Goal: Task Accomplishment & Management: Manage account settings

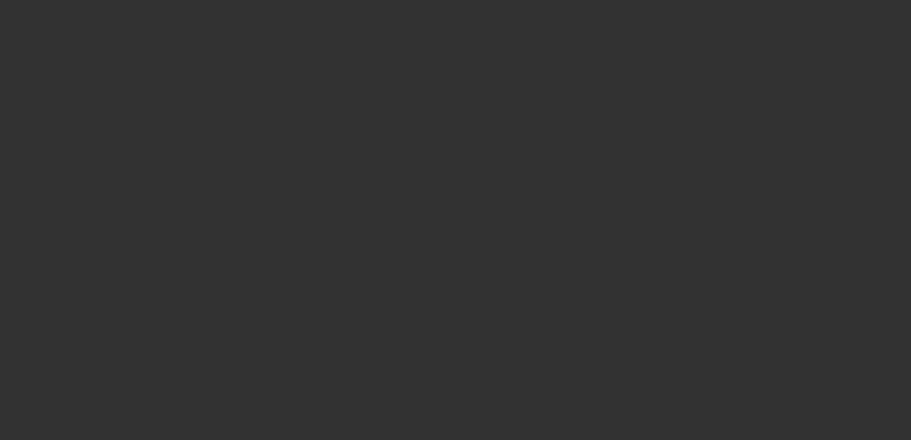
select select "4"
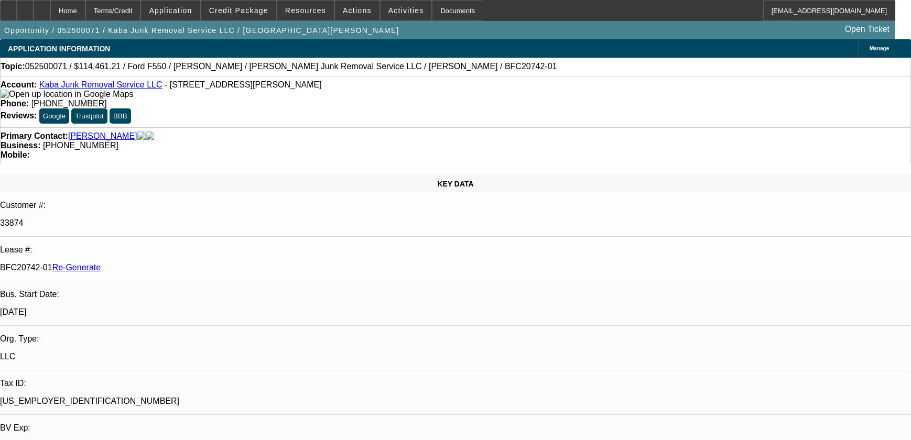
select select "0"
select select "6"
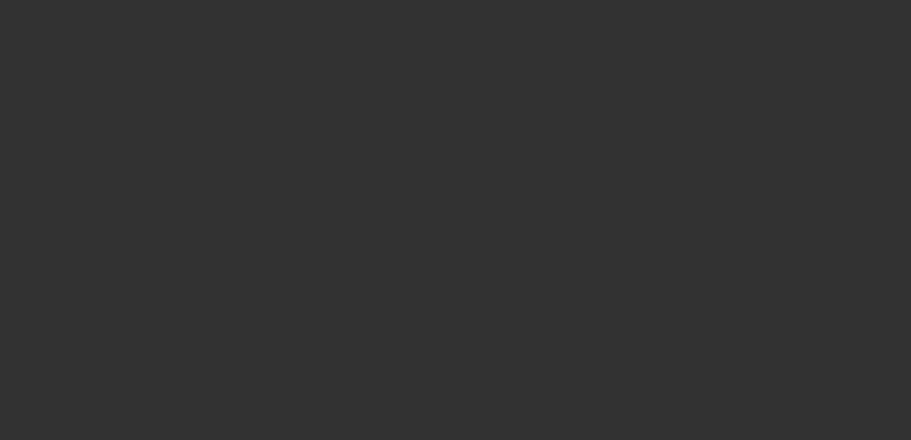
select select "4"
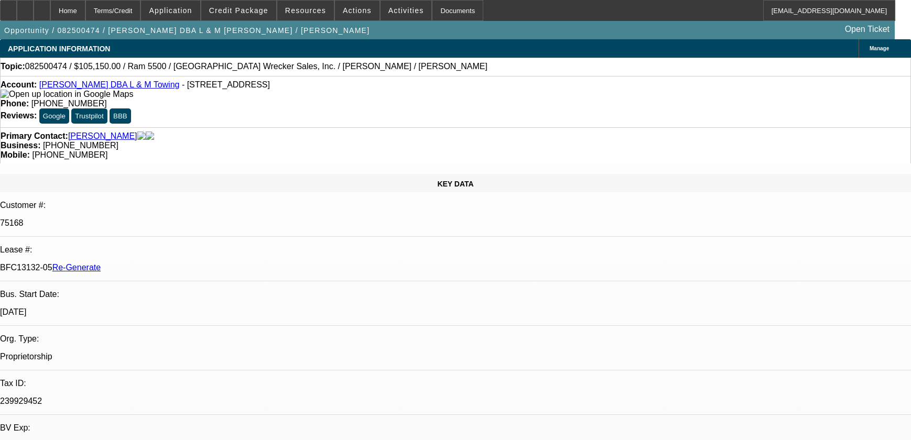
select select "0"
select select "3"
select select "0"
select select "6"
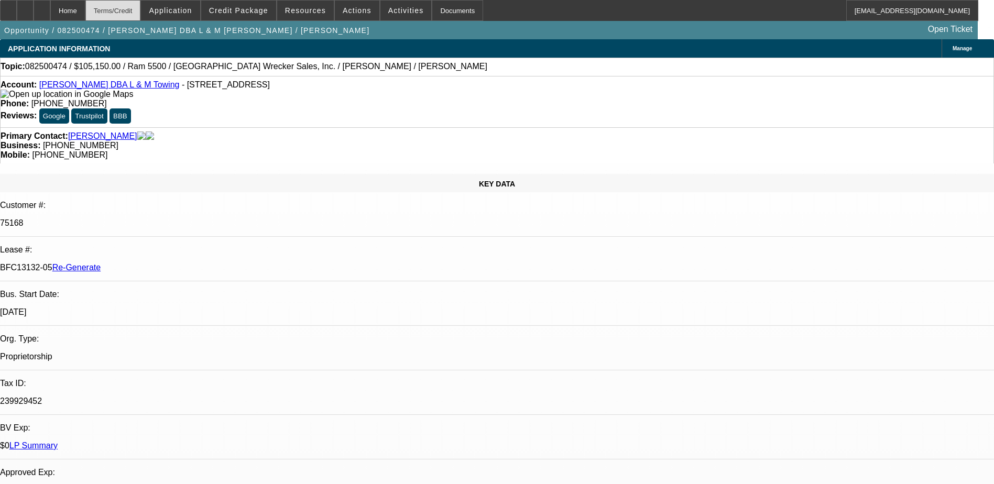
click at [137, 9] on div "Terms/Credit" at bounding box center [113, 10] width 56 height 21
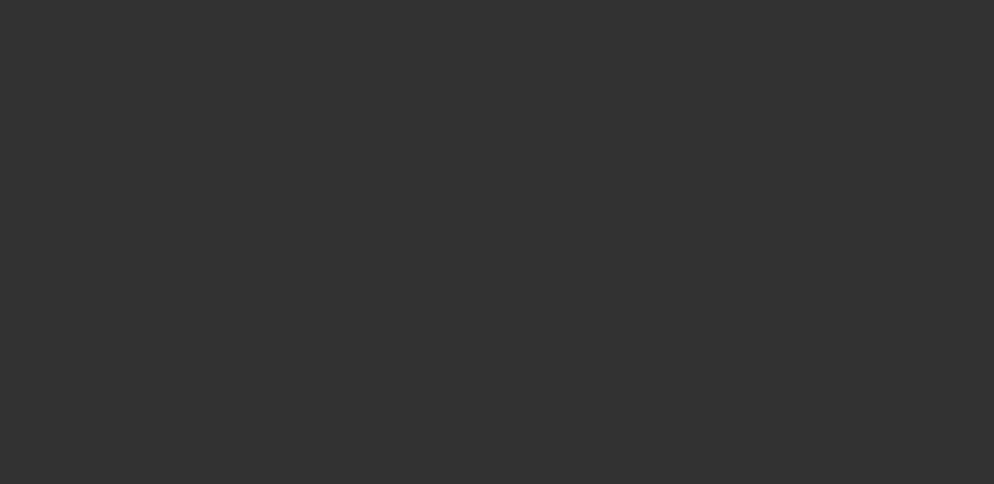
radio input "true"
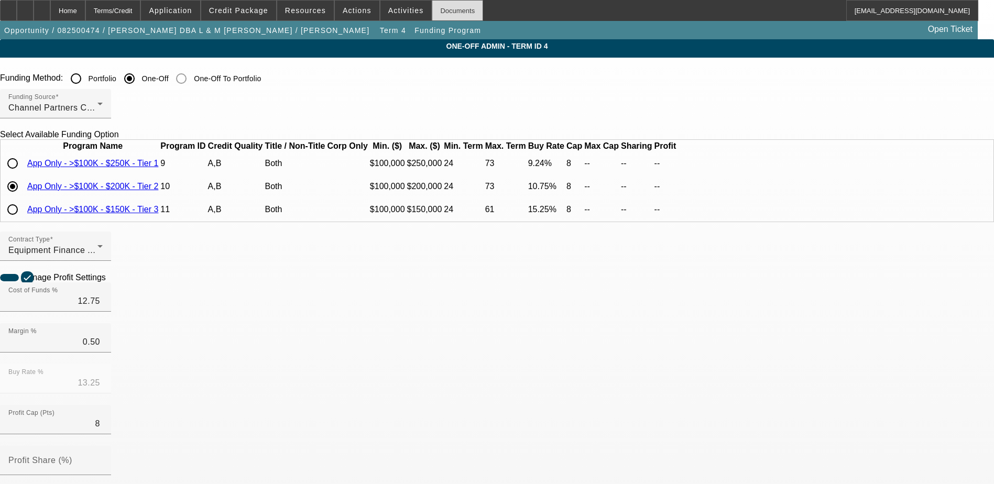
click at [439, 8] on div "Documents" at bounding box center [457, 10] width 51 height 21
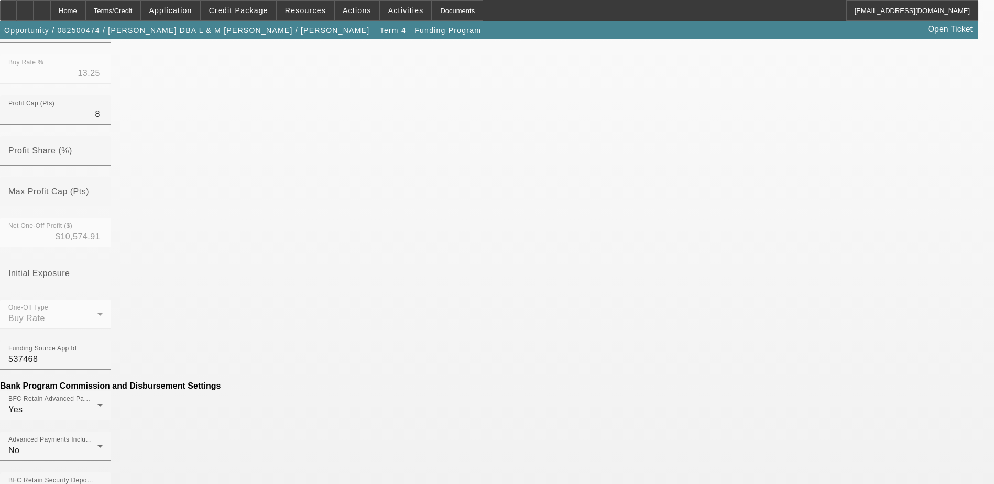
scroll to position [314, 0]
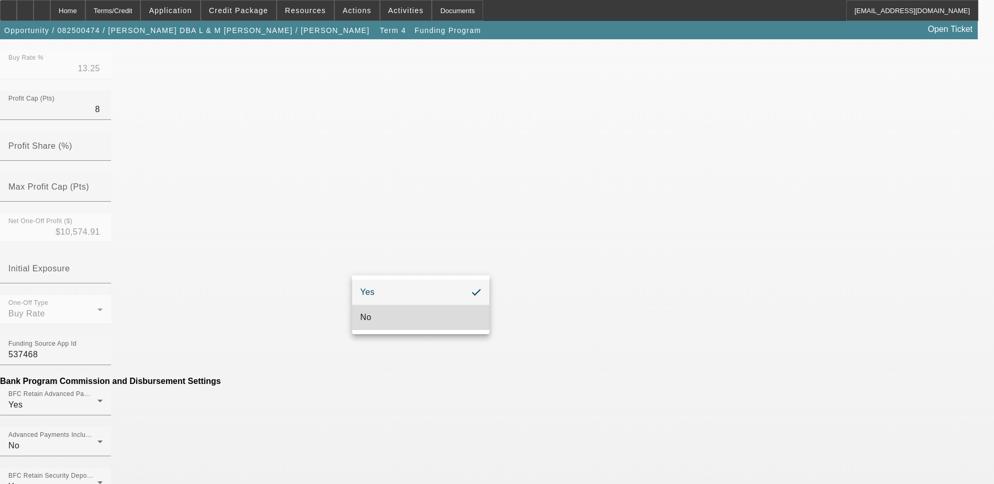
click at [398, 316] on mat-option "No" at bounding box center [420, 317] width 137 height 25
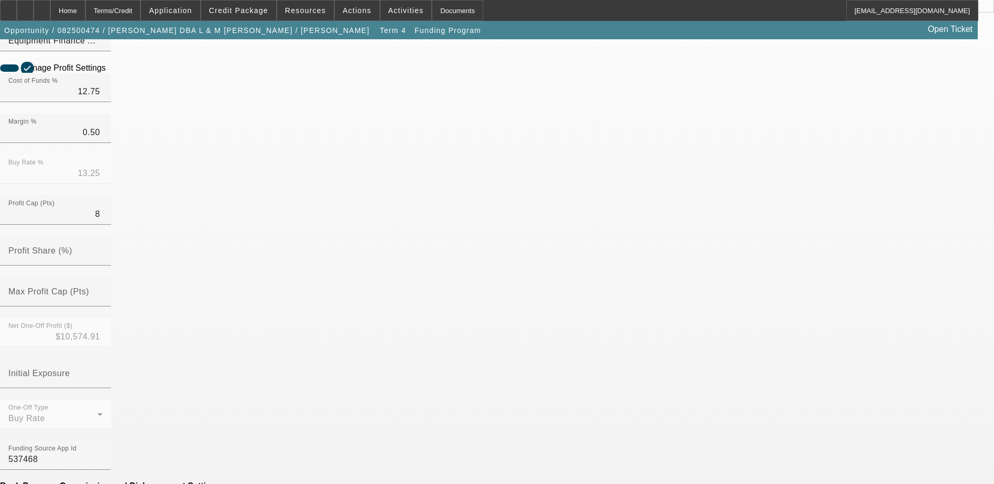
scroll to position [367, 0]
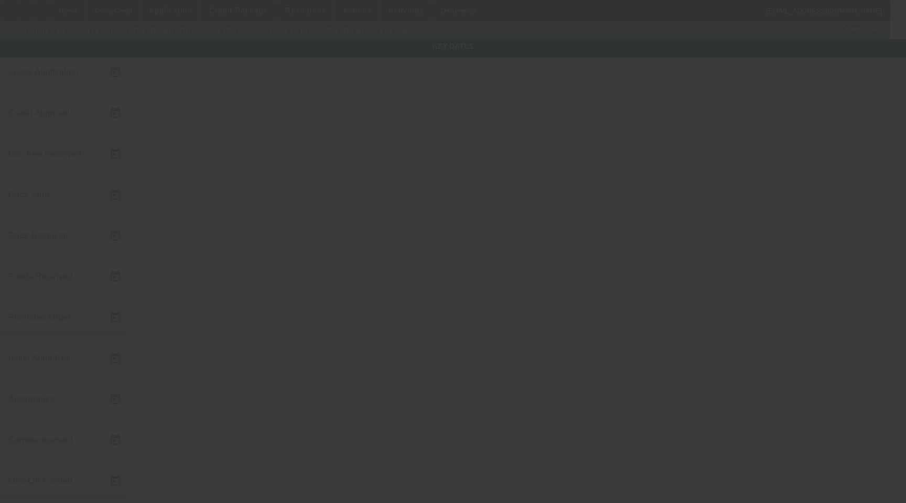
type input "8/18/2025"
type input "8/20/2025"
type input "9/11/2025"
type input "9/4/2025"
type input "9/5/2025"
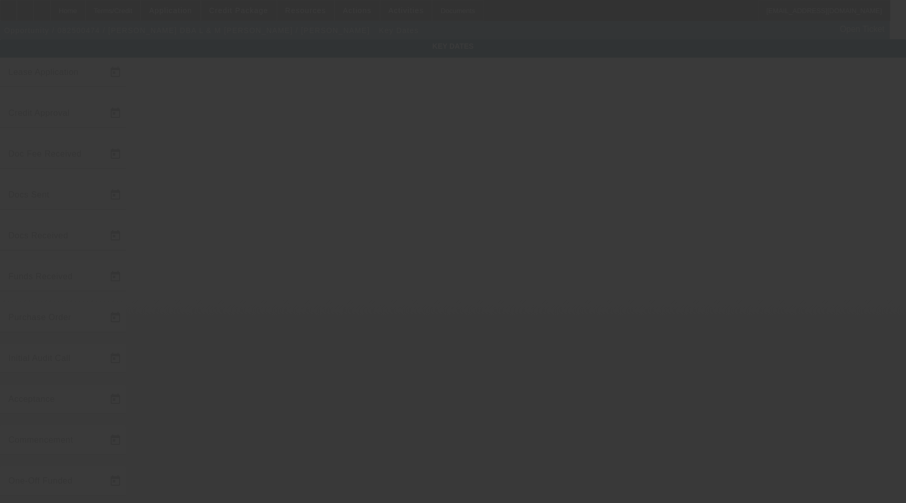
type input "9/11/2025"
type input "9/15/2025"
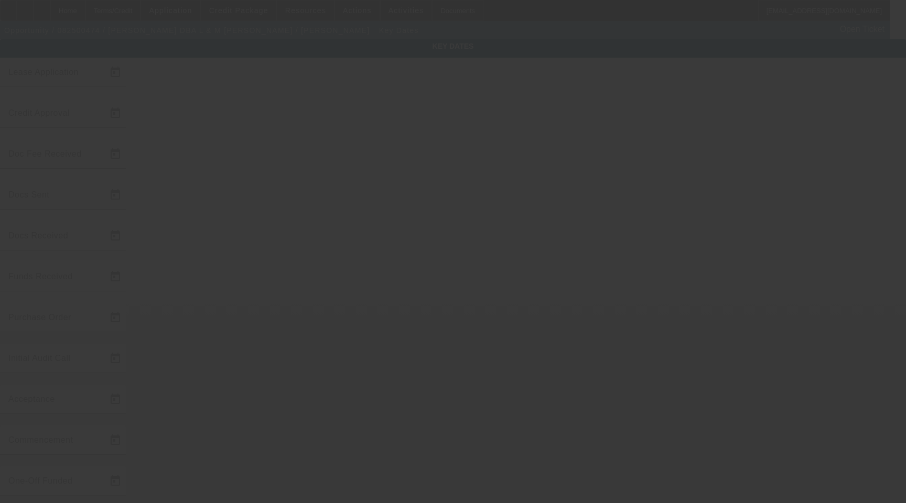
type input "10/15/2025"
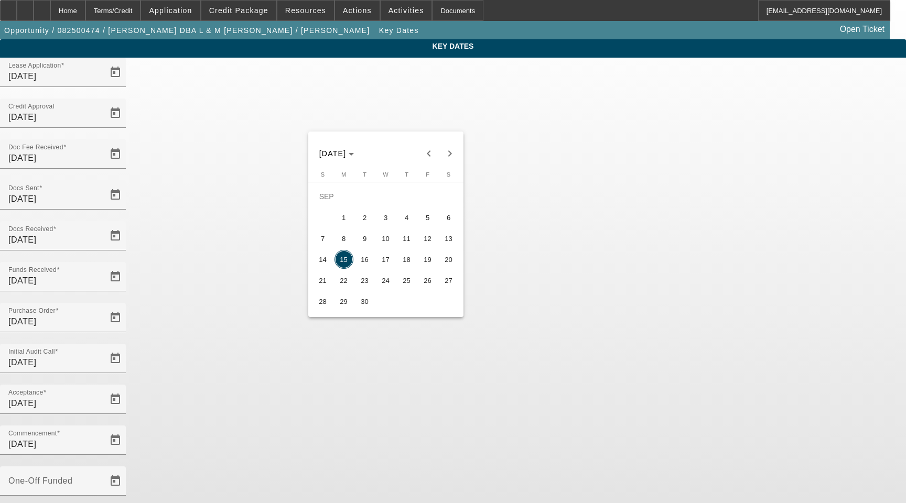
click at [384, 265] on span "17" at bounding box center [385, 259] width 19 height 19
type input "9/17/2025"
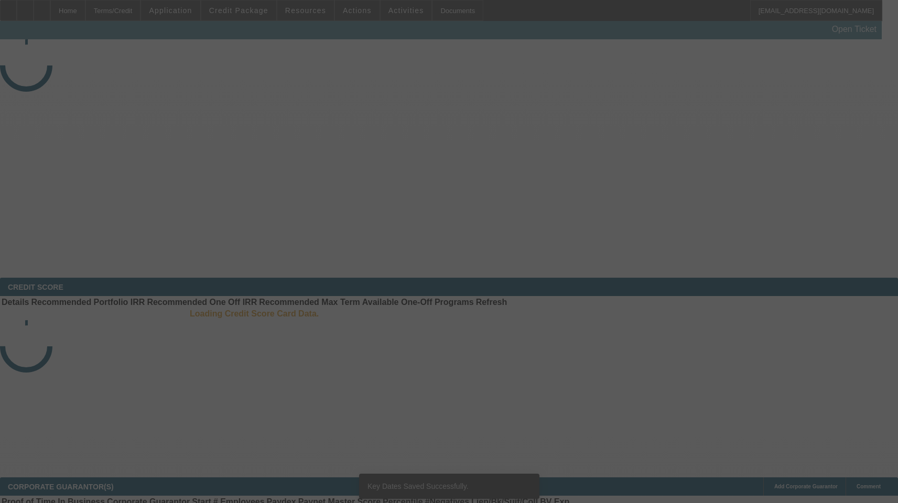
select select "4"
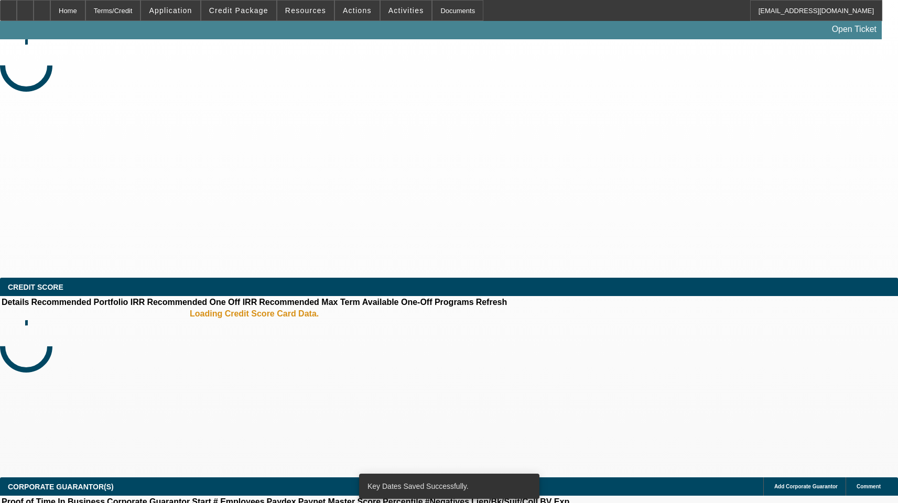
select select "0"
select select "3"
select select "0"
select select "6"
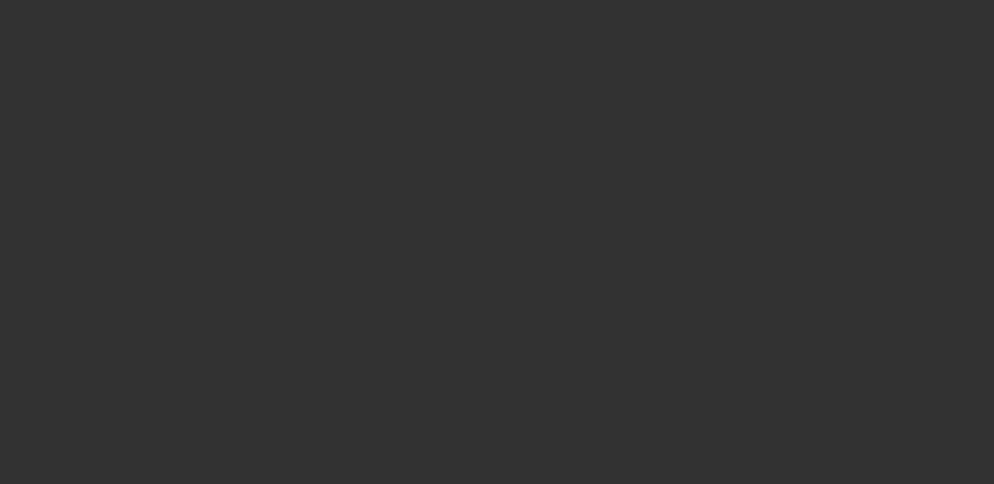
radio input "true"
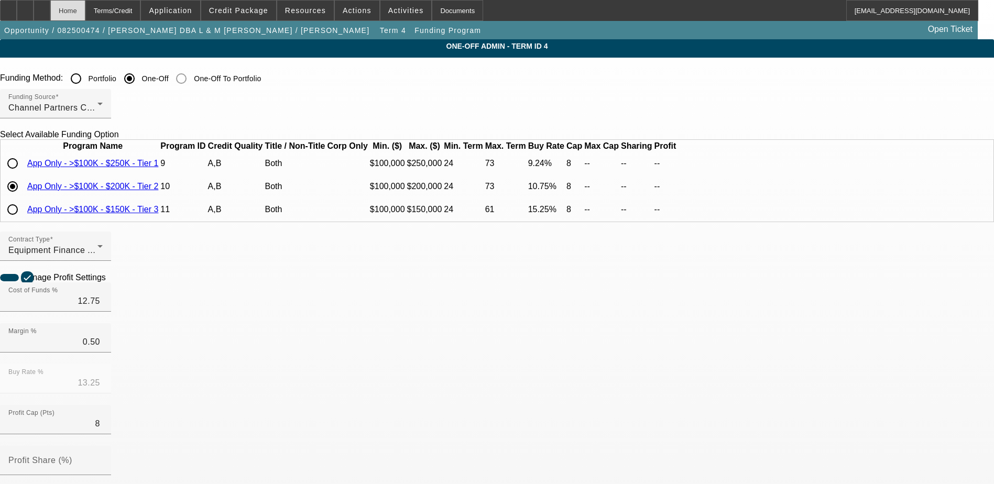
click at [85, 17] on div "Home" at bounding box center [67, 10] width 35 height 21
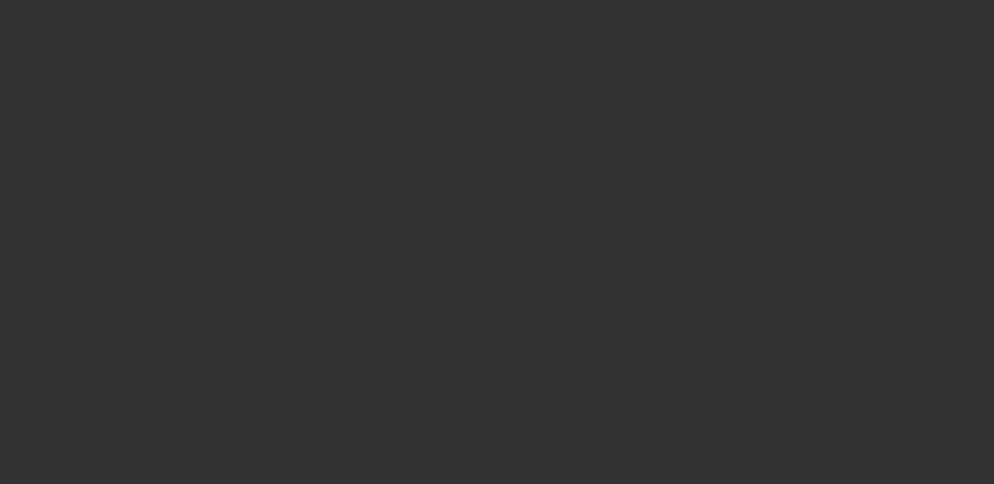
select select "4"
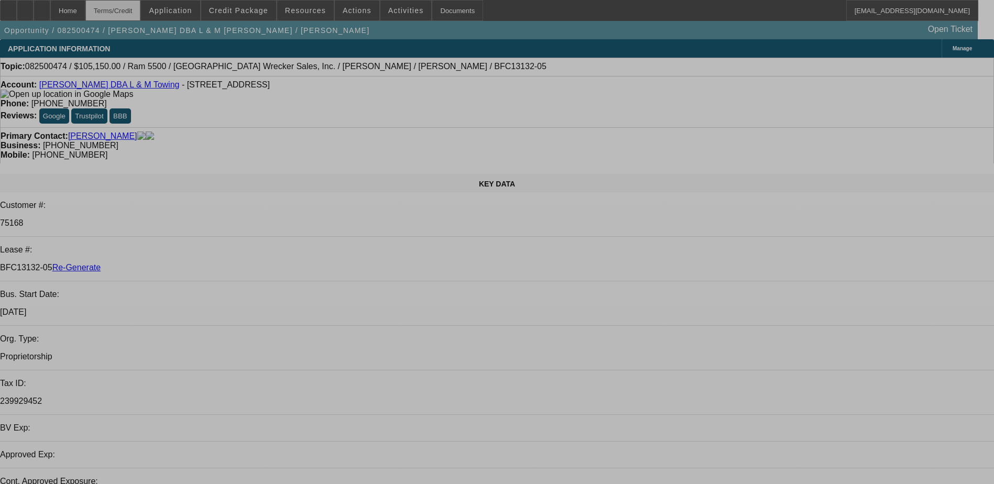
select select "0"
select select "3"
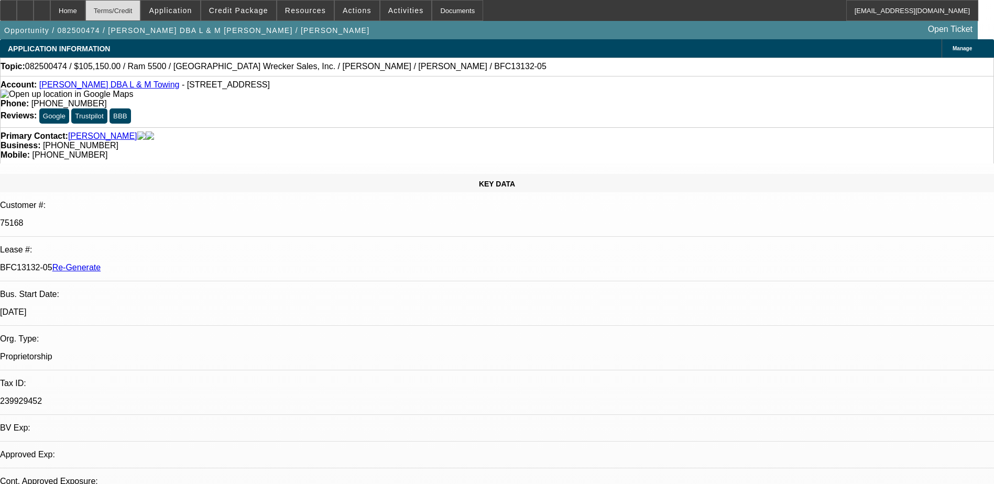
select select "0"
select select "6"
drag, startPoint x: 123, startPoint y: 175, endPoint x: 167, endPoint y: 178, distance: 44.7
click at [167, 263] on div "BFC13132-05 Re-Generate" at bounding box center [497, 267] width 994 height 9
copy p "BFC13132-05"
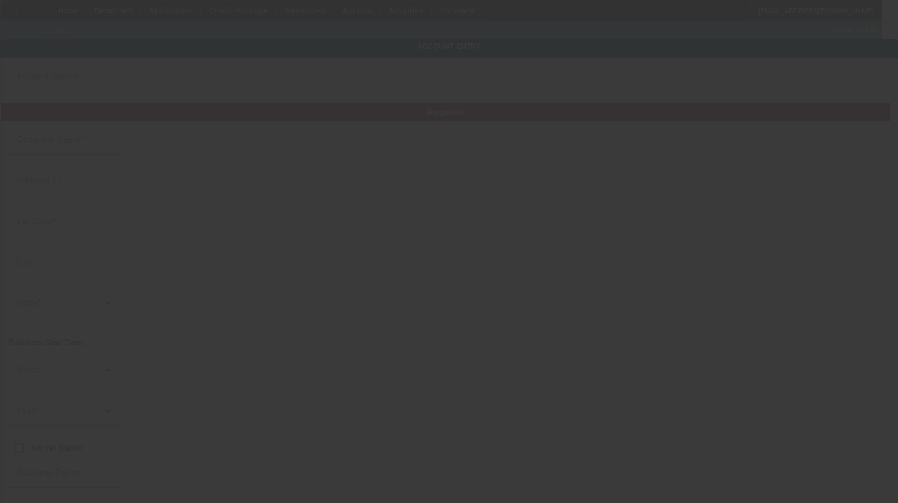
type input "[PERSON_NAME]"
type input "[STREET_ADDRESS]"
type input "27870"
type input "[GEOGRAPHIC_DATA]"
type input "[PHONE_NUMBER]"
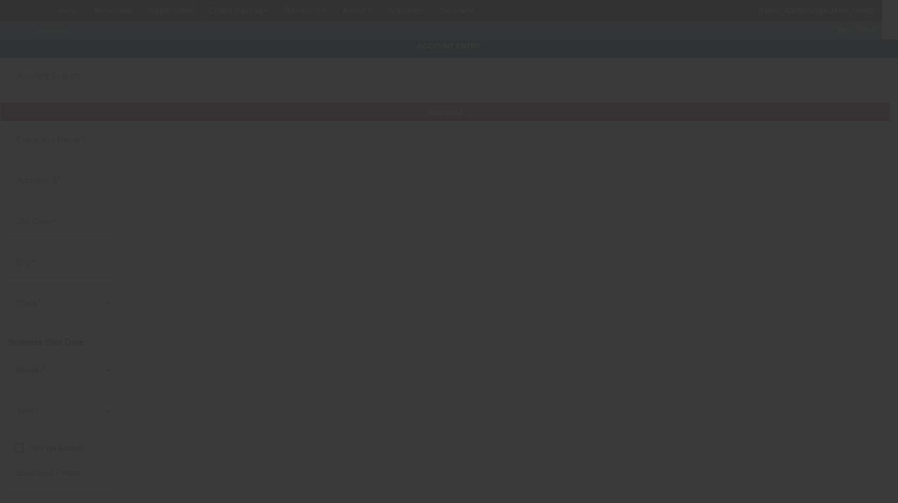
type input "L & M Towing"
type input "[EMAIL_ADDRESS][DOMAIN_NAME]"
type input "[GEOGRAPHIC_DATA]"
type input "239929452"
type input "8/18/2025"
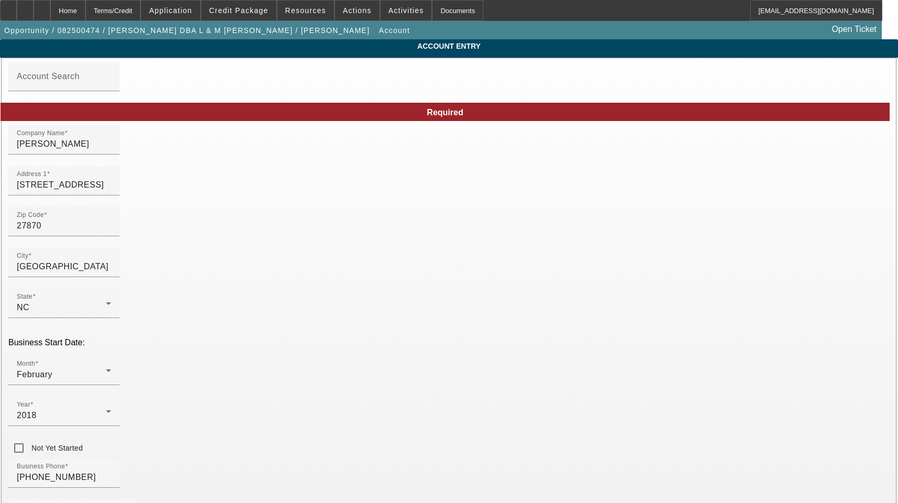
drag, startPoint x: 526, startPoint y: 237, endPoint x: 297, endPoint y: 235, distance: 228.5
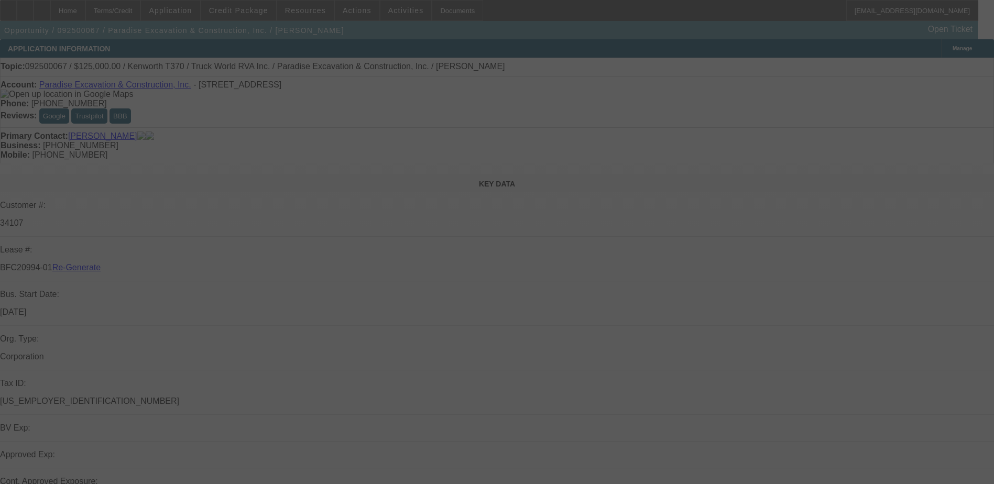
select select "3"
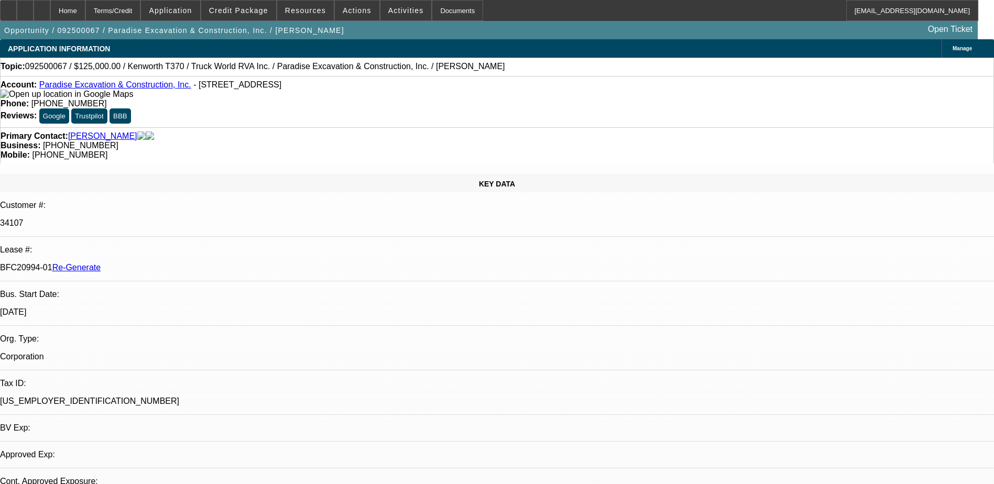
select select "0"
select select "6"
click at [443, 9] on div "Documents" at bounding box center [457, 10] width 51 height 21
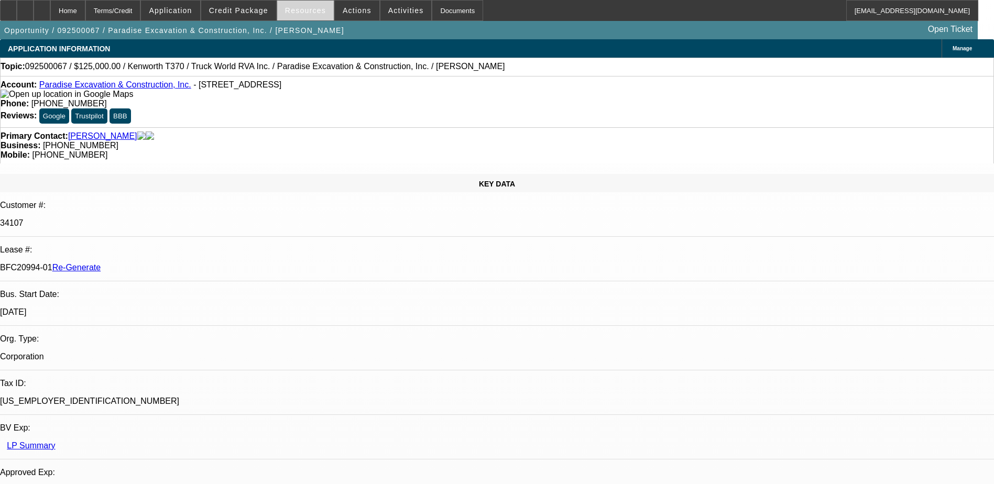
click at [297, 18] on span at bounding box center [305, 10] width 57 height 25
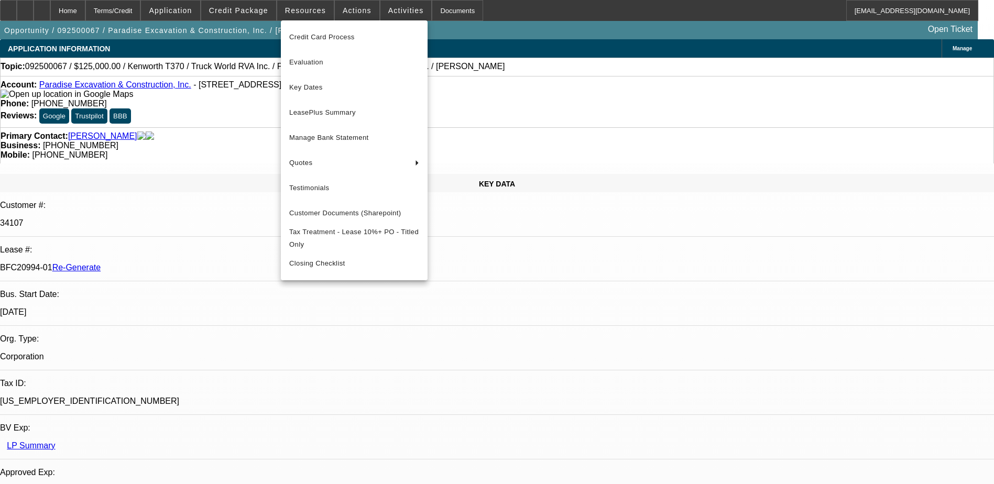
click at [252, 8] on div at bounding box center [497, 242] width 994 height 484
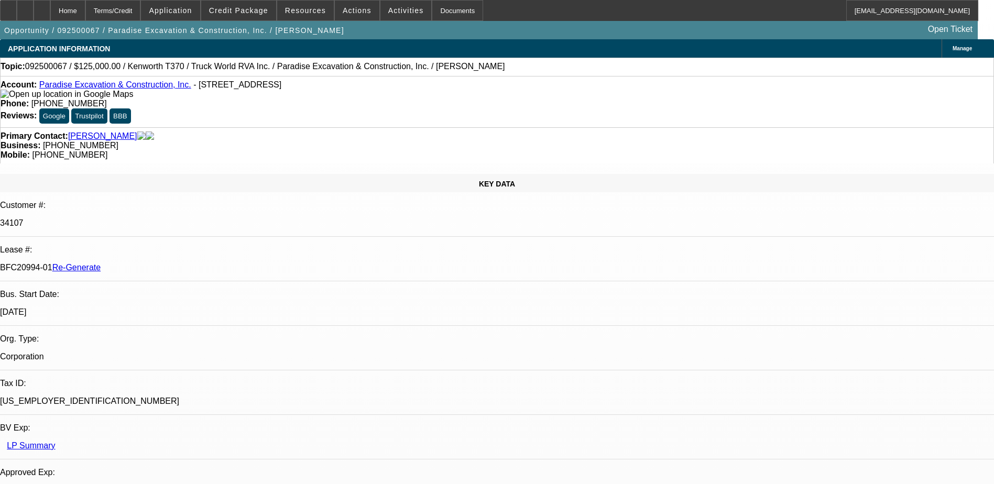
click at [252, 8] on span "Credit Package" at bounding box center [238, 10] width 59 height 8
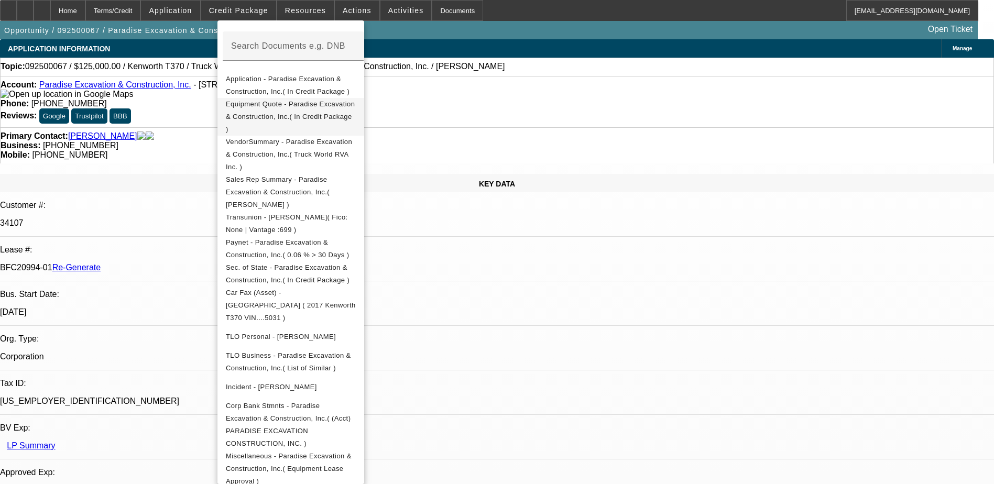
scroll to position [210, 0]
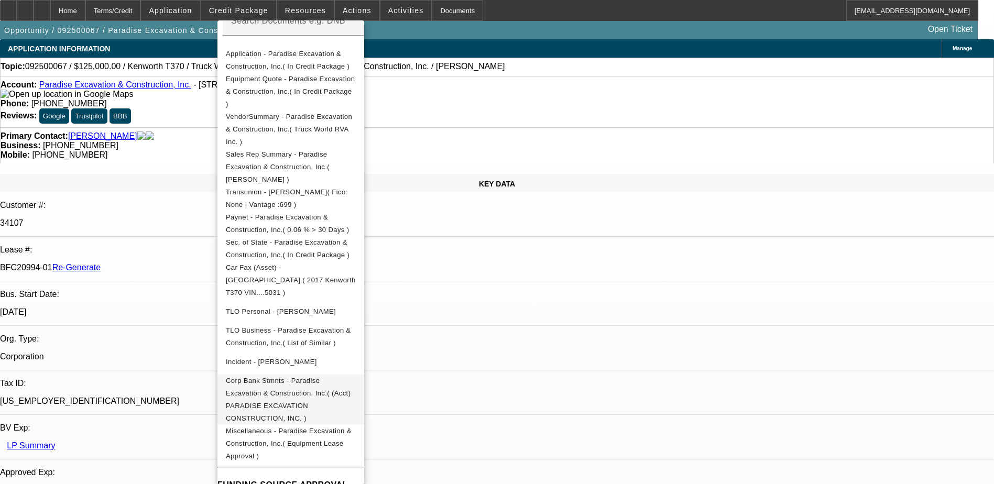
click at [280, 375] on span "Corp Bank Stmnts - Paradise Excavation & Construction, Inc.( (Acct) PARADISE EX…" at bounding box center [291, 400] width 130 height 50
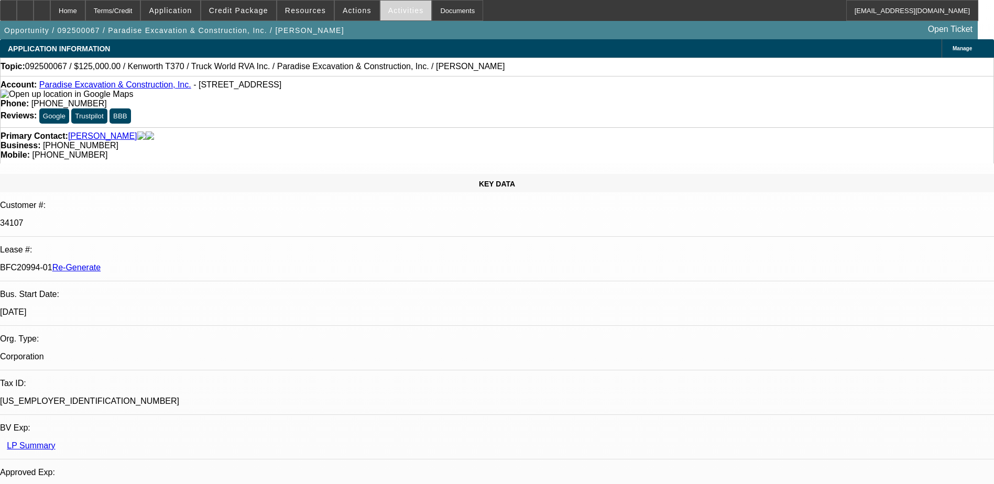
click at [384, 1] on span at bounding box center [406, 10] width 51 height 25
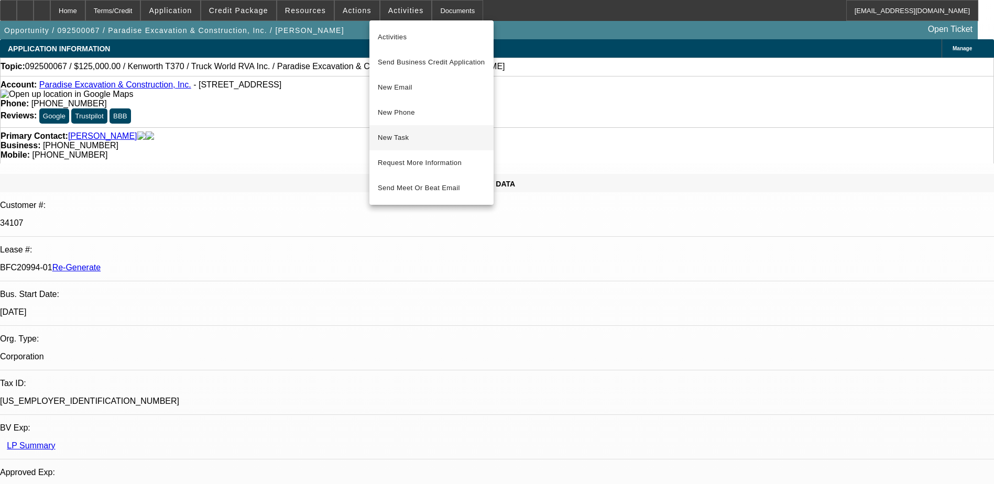
click at [404, 133] on span "New Task" at bounding box center [431, 138] width 107 height 13
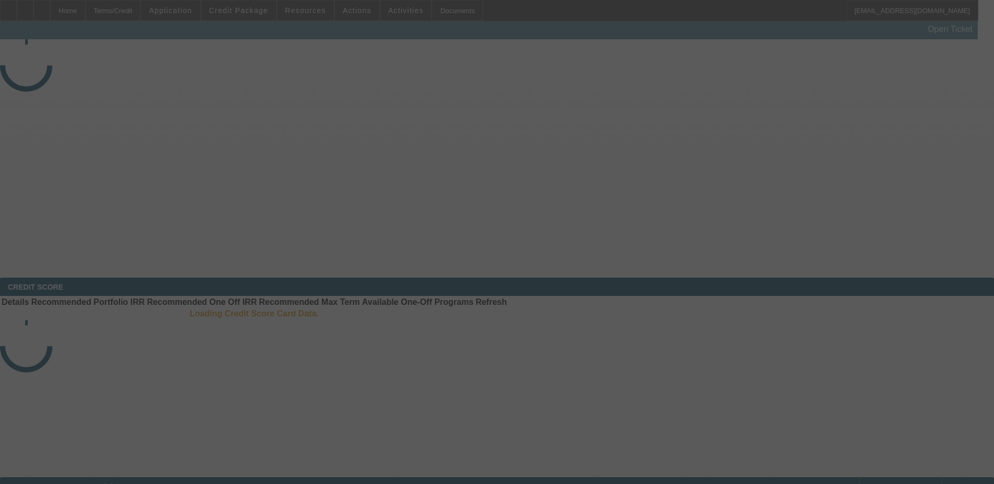
select select "4"
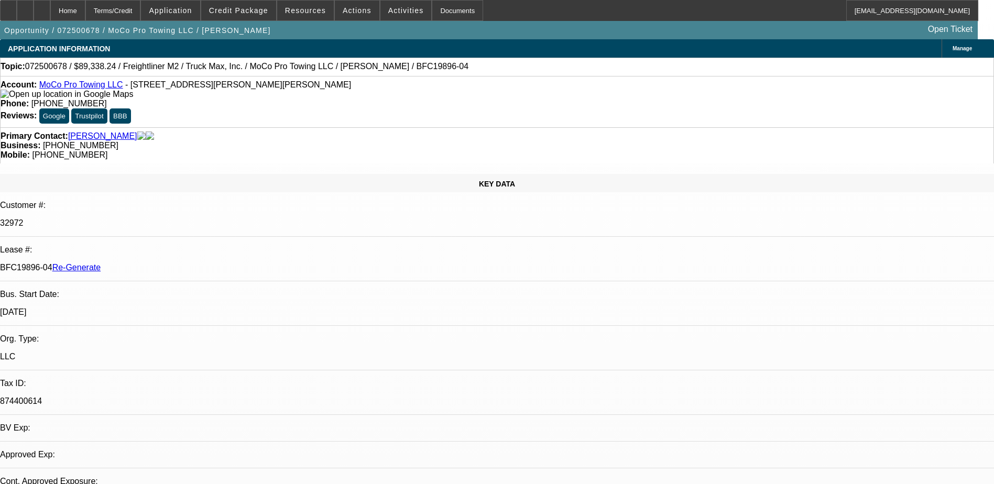
select select "0"
select select "6"
drag, startPoint x: 125, startPoint y: 179, endPoint x: 165, endPoint y: 178, distance: 39.8
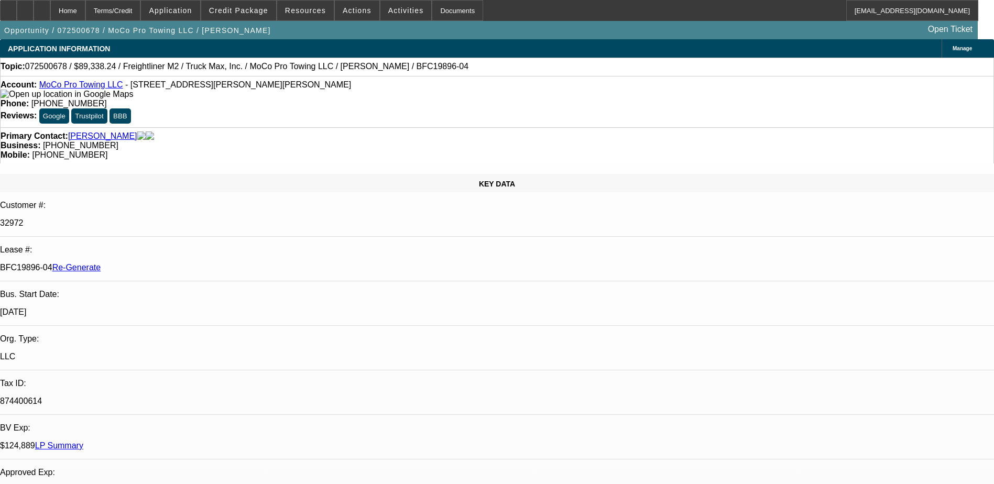
click at [165, 263] on p "BFC19896-04 Re-Generate" at bounding box center [497, 267] width 994 height 9
copy p "BFC19896-04"
click at [437, 13] on div "Documents" at bounding box center [457, 10] width 51 height 21
click at [547, 20] on div "Home Terms/Credit Application Credit Package Resources Actions Activities Docum…" at bounding box center [489, 10] width 979 height 21
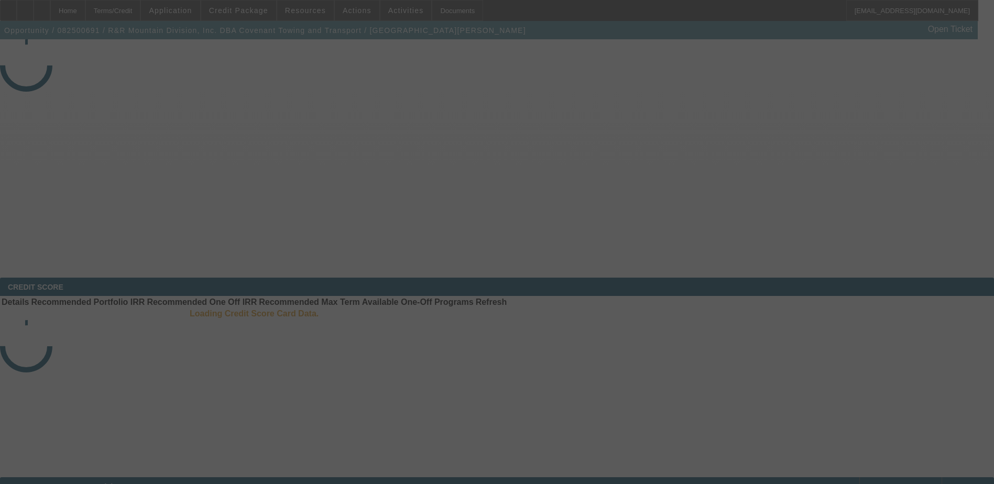
select select "4"
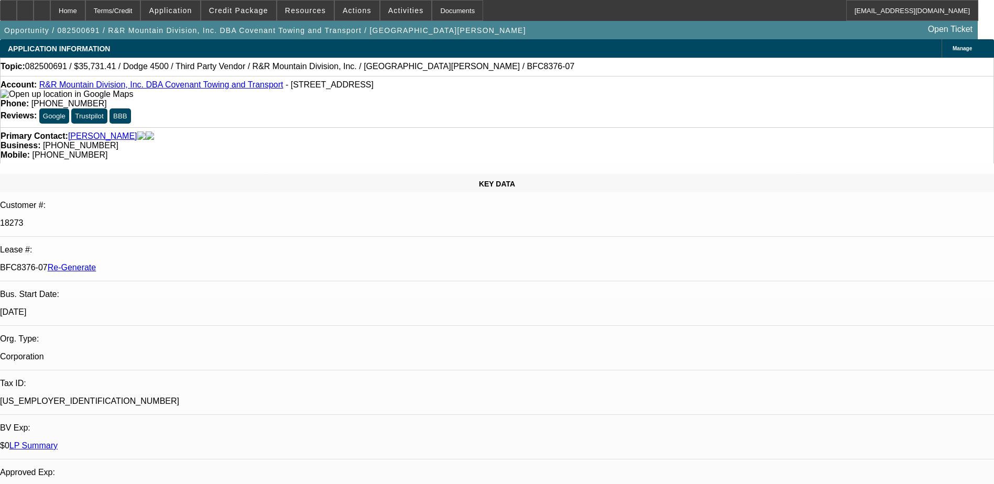
select select "0"
select select "1"
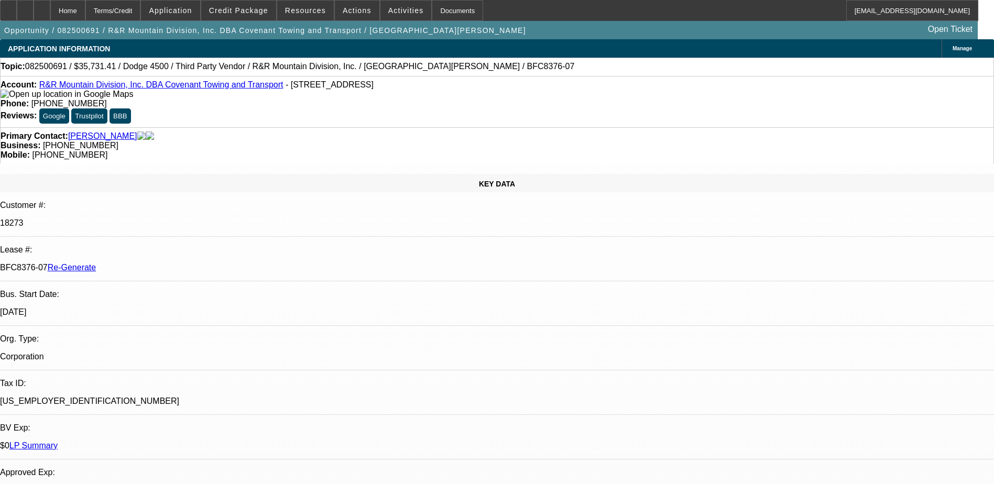
select select "6"
click at [444, 12] on div "Documents" at bounding box center [457, 10] width 51 height 21
drag, startPoint x: 444, startPoint y: 12, endPoint x: 434, endPoint y: 13, distance: 9.6
click at [434, 13] on div "Documents" at bounding box center [457, 10] width 51 height 21
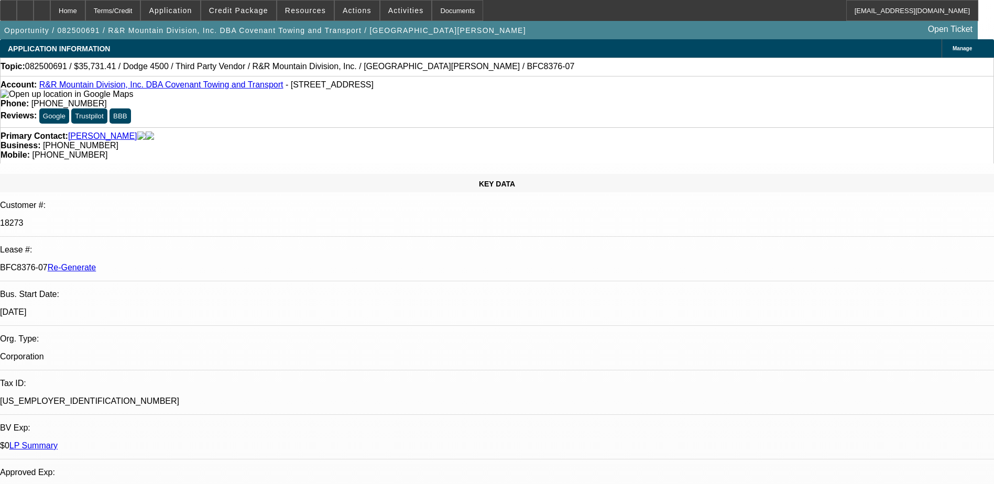
drag, startPoint x: 123, startPoint y: 188, endPoint x: 161, endPoint y: 192, distance: 38.5
click at [161, 263] on div "BFC8376-07 Re-Generate" at bounding box center [497, 267] width 994 height 9
copy p "BFC8376-07"
click at [355, 9] on span "Actions" at bounding box center [357, 10] width 29 height 8
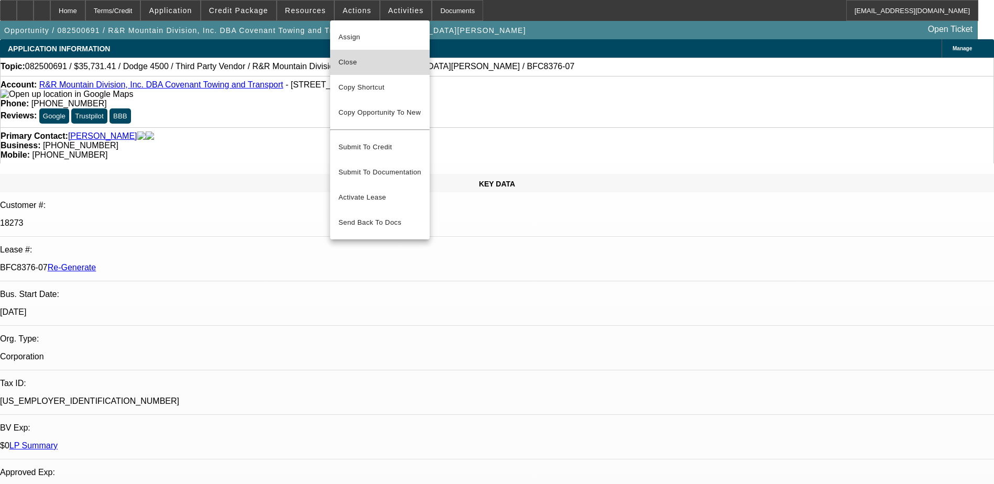
click at [361, 59] on span "Close" at bounding box center [380, 62] width 83 height 13
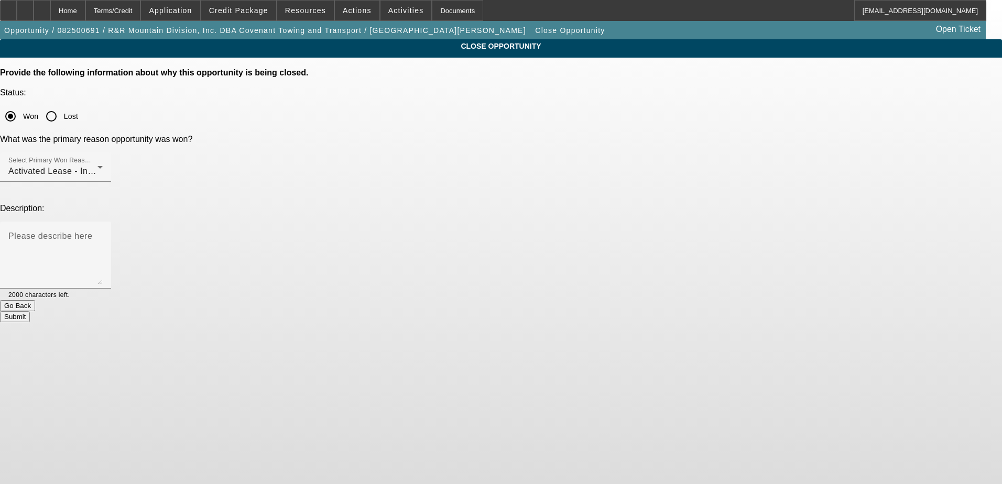
click at [30, 311] on button "Submit" at bounding box center [15, 316] width 30 height 11
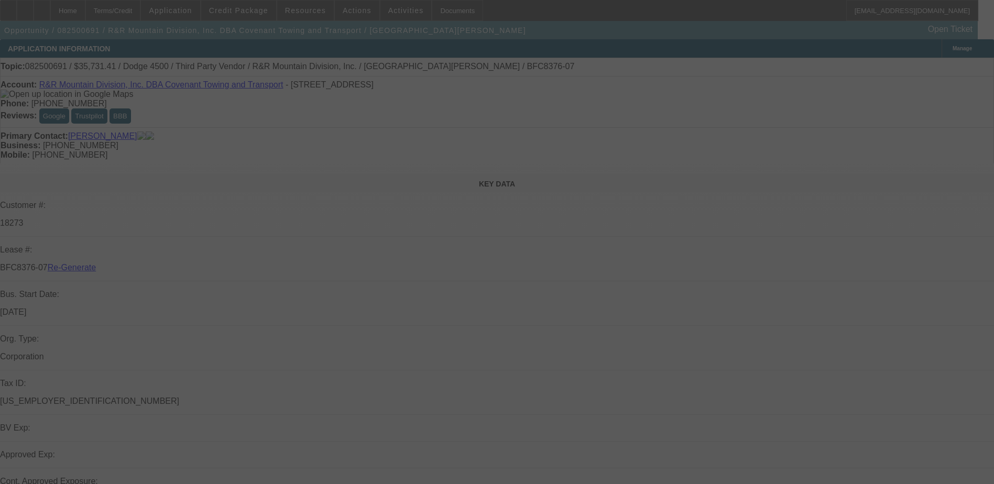
select select "4"
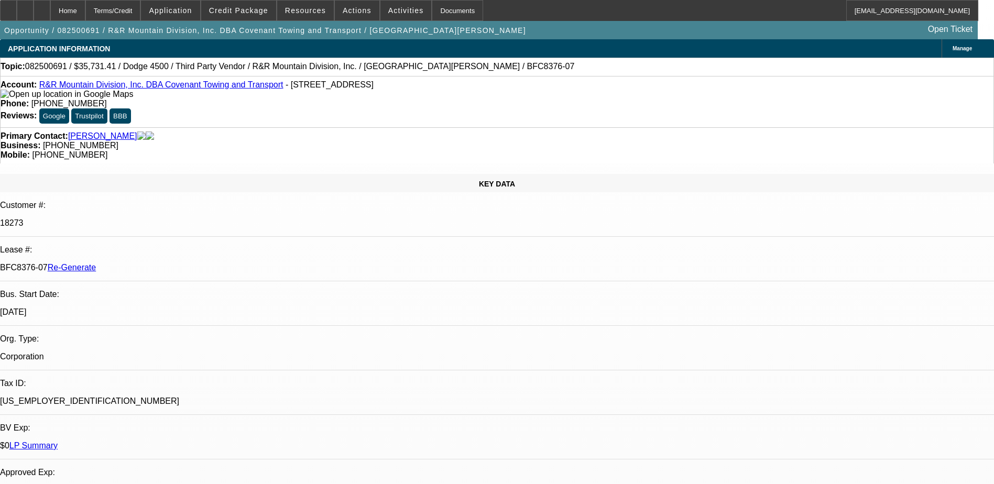
select select "0"
select select "1"
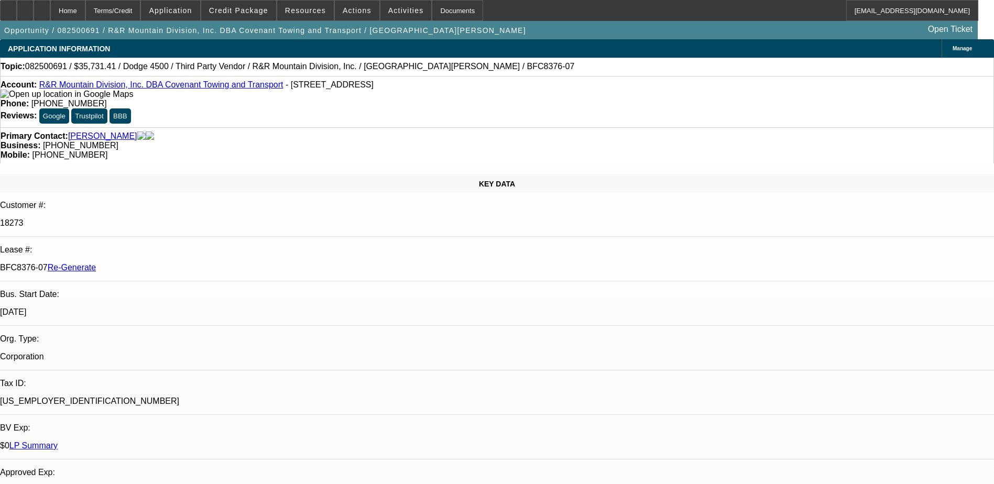
select select "6"
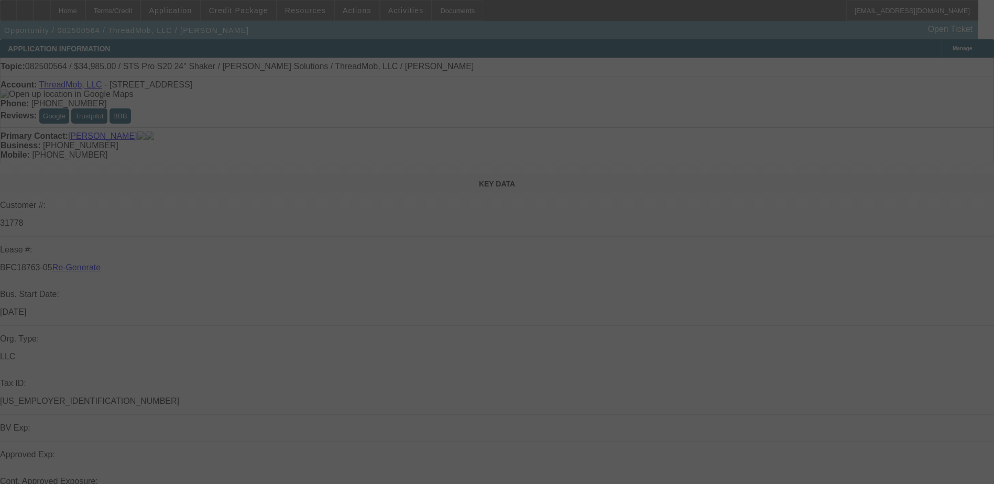
select select "3"
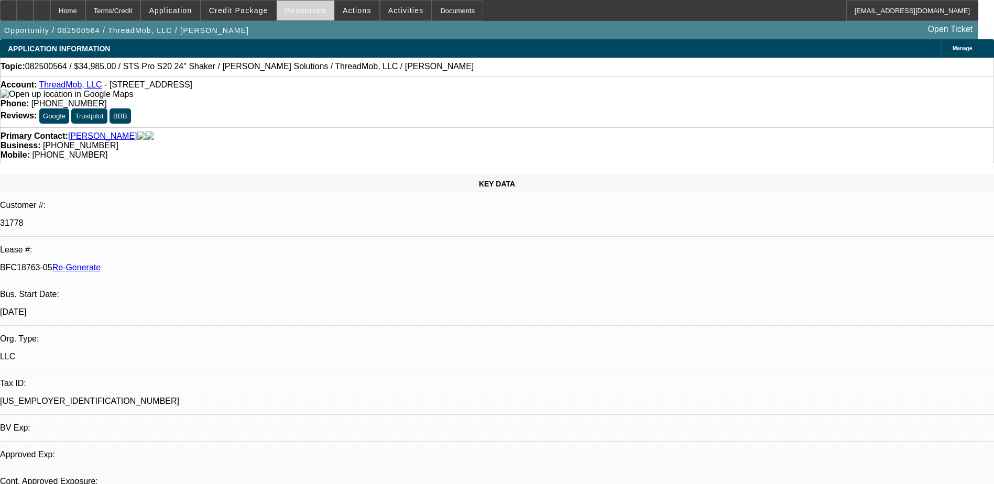
select select "0"
select select "1"
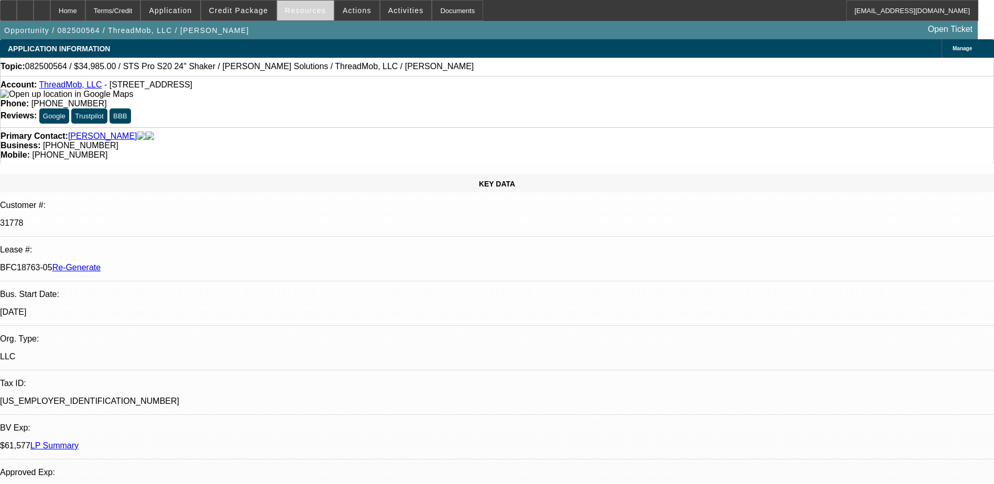
select select "6"
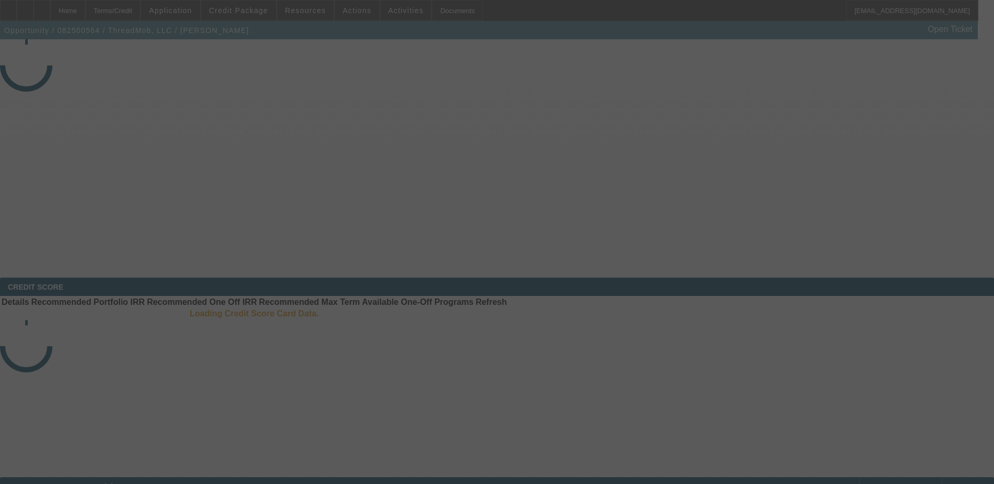
select select "3"
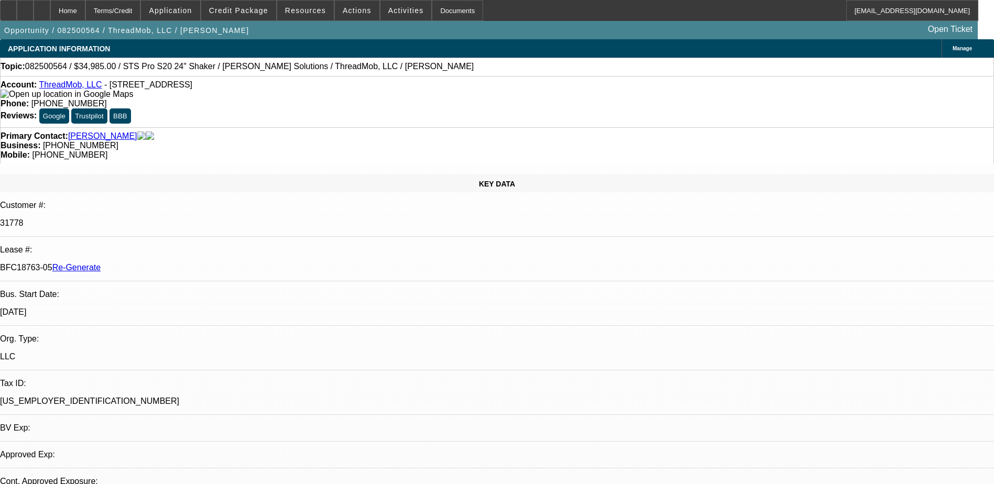
select select "0"
select select "1"
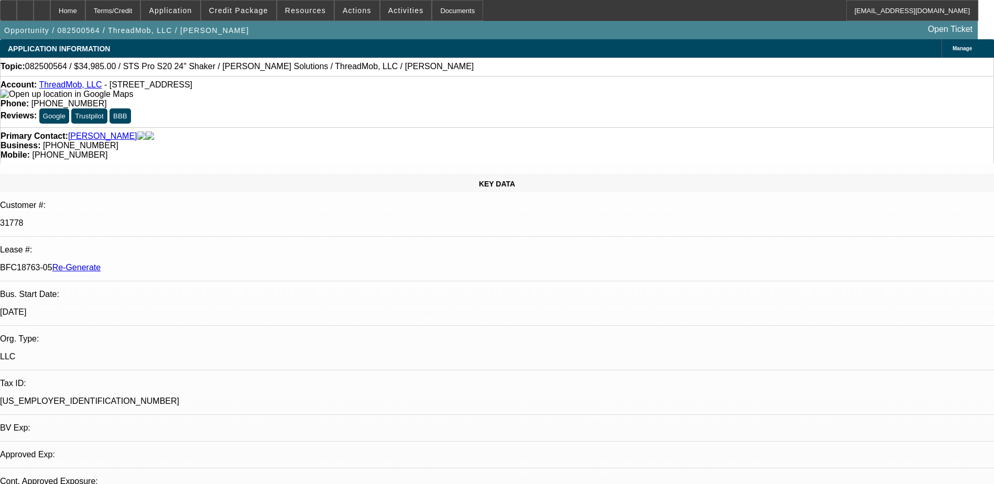
select select "6"
click at [434, 12] on div "Documents" at bounding box center [457, 10] width 51 height 21
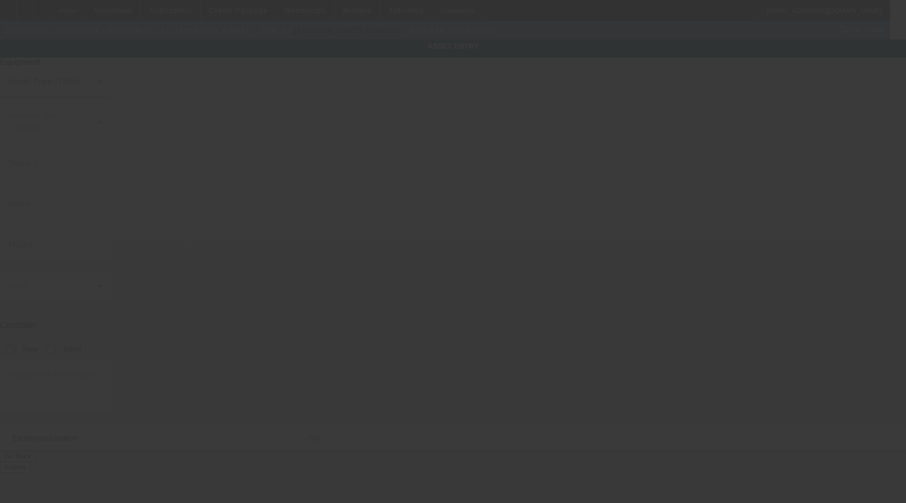
type input "STS"
type input "Neo Stampa"
radio input "true"
type textarea "RIP Software with Dongle"
type input "1 American Consumer Way"
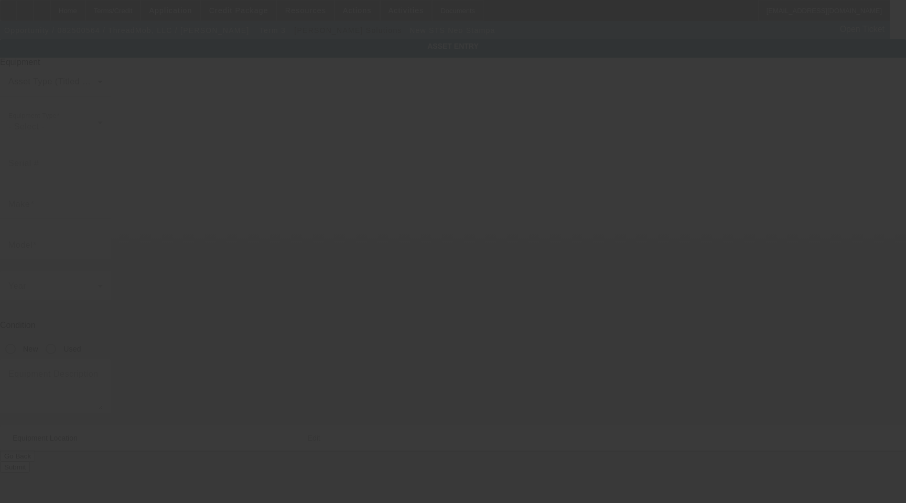
type input "Columbus"
type input "31907"
type input "Muscogee"
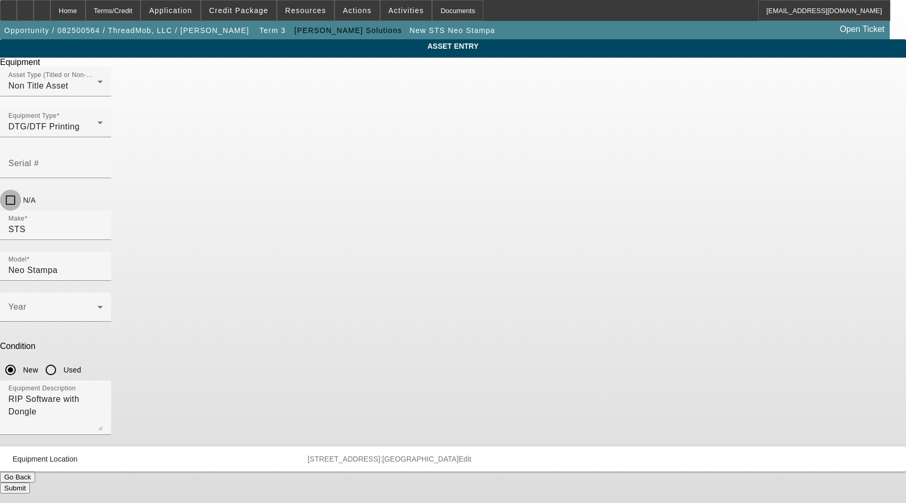
click at [21, 190] on input "N/A" at bounding box center [10, 200] width 21 height 21
checkbox input "true"
click at [30, 483] on button "Submit" at bounding box center [15, 488] width 30 height 11
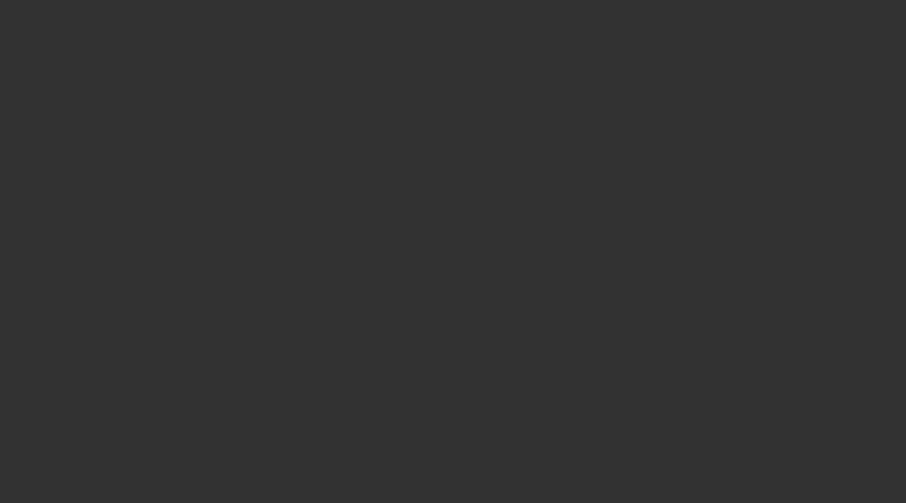
select select "3"
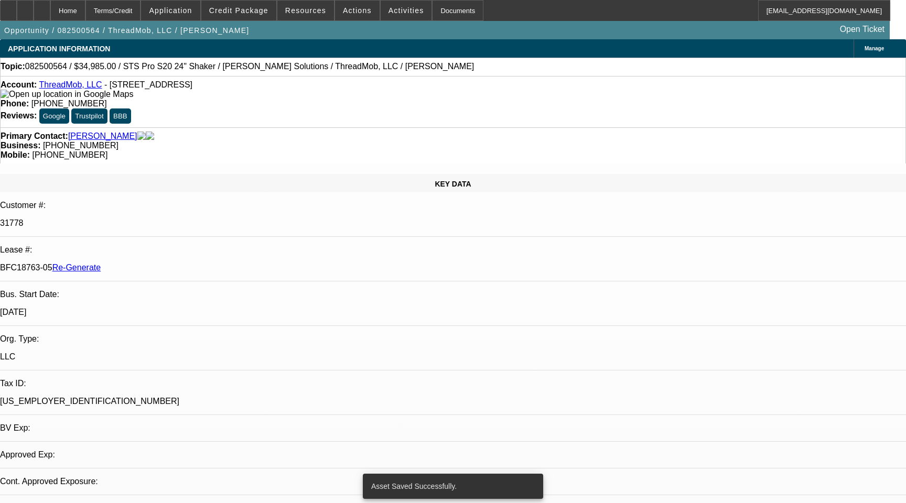
select select "0"
select select "6"
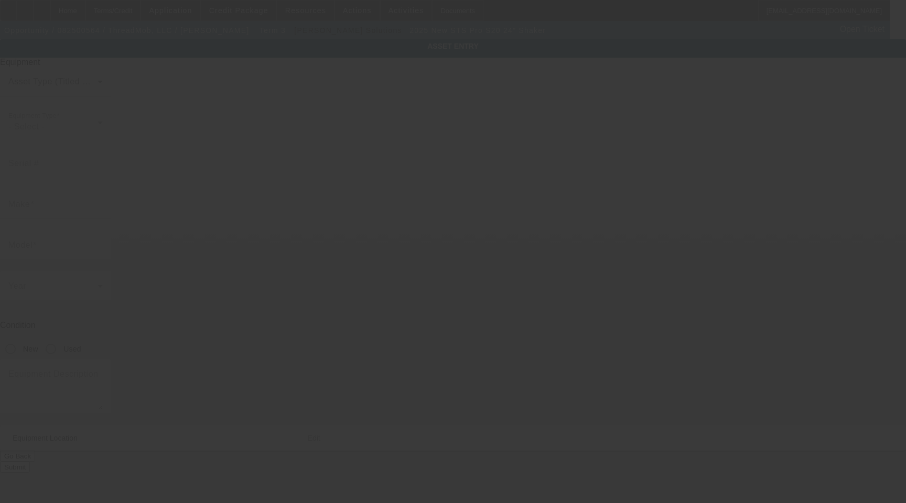
type input "STS"
type input "Pro S20 24" Shaker"
radio input "true"
type input "[STREET_ADDRESS]"
type input "Columbus"
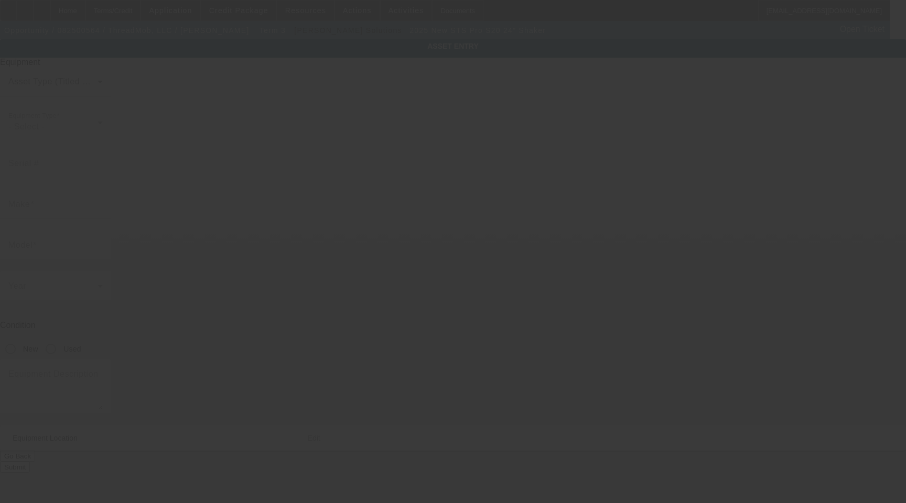
type input "31907"
type input "Muscogee"
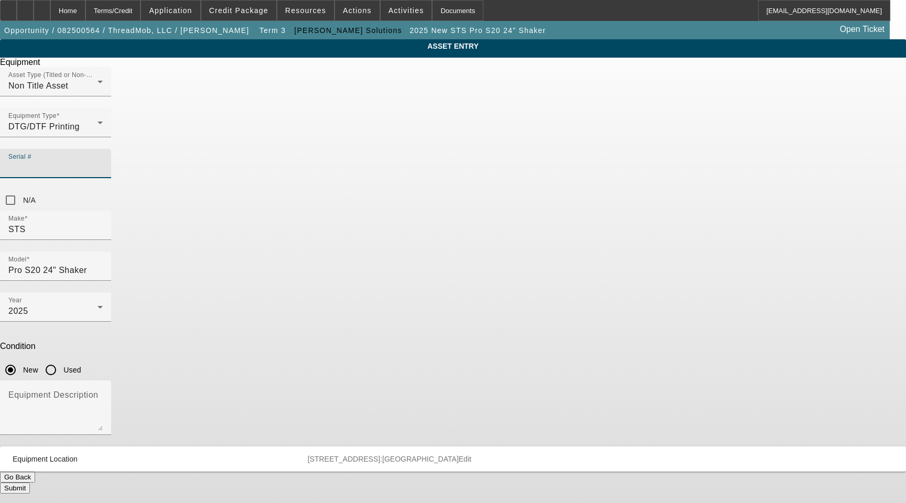
click at [103, 161] on input "Serial #" at bounding box center [55, 167] width 94 height 13
paste input "SUB-S10-2960"
type input "SUB-S10-2960"
click at [30, 483] on button "Submit" at bounding box center [15, 488] width 30 height 11
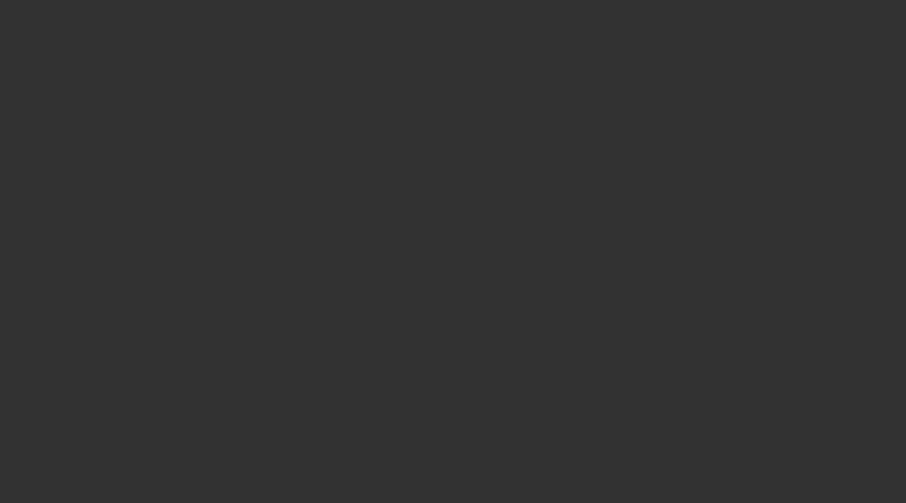
select select "3"
select select "0"
select select "6"
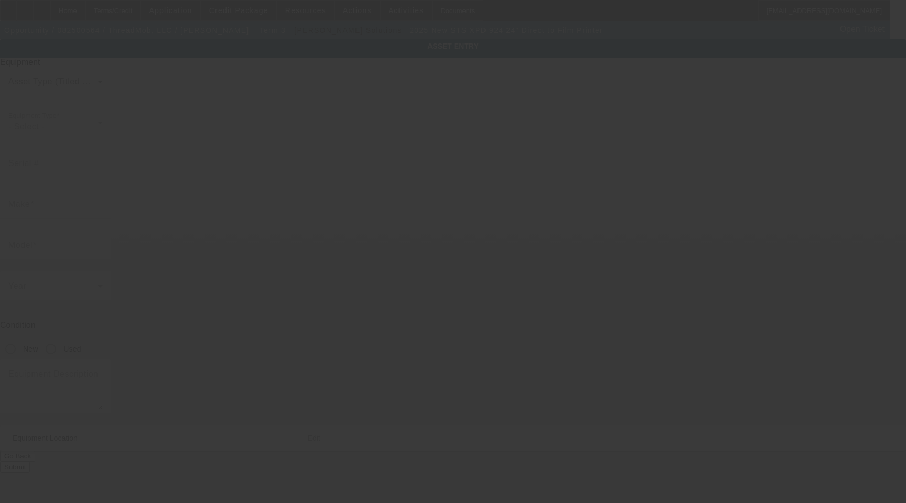
type input "STS"
type input "XPD 924 24" Direct to Film Printer"
radio input "true"
type textarea "with (1) Start Up Kit, (1) Prism Pet Film 60cmx100m, (1 kg bag) Prism DTF Powde…"
type input "[STREET_ADDRESS]"
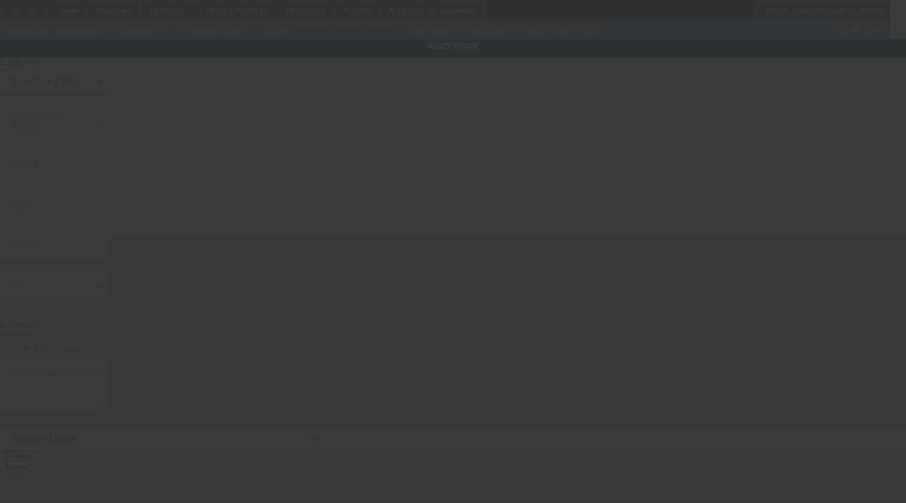
type input "Columbus"
type input "31907"
type input "Muscogee"
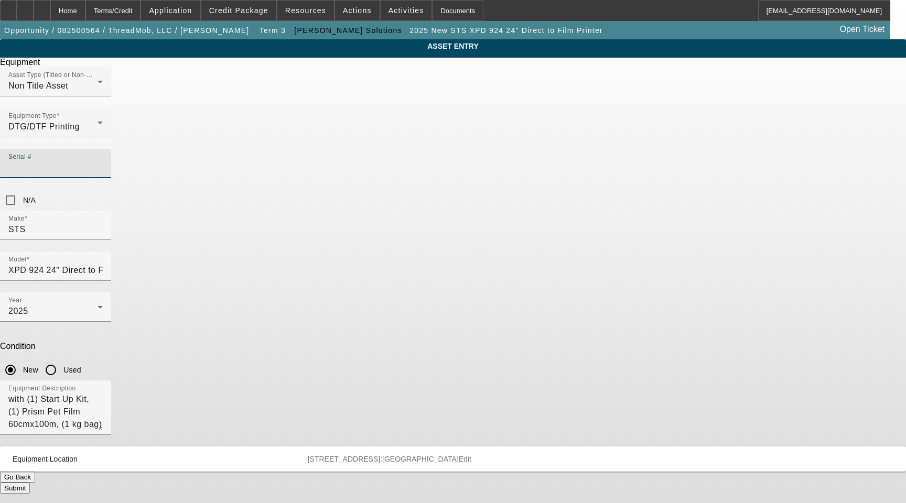
click at [103, 161] on input "Serial #" at bounding box center [55, 167] width 94 height 13
paste input "KU1D000250"
type input "KU1D000250"
click at [30, 483] on button "Submit" at bounding box center [15, 488] width 30 height 11
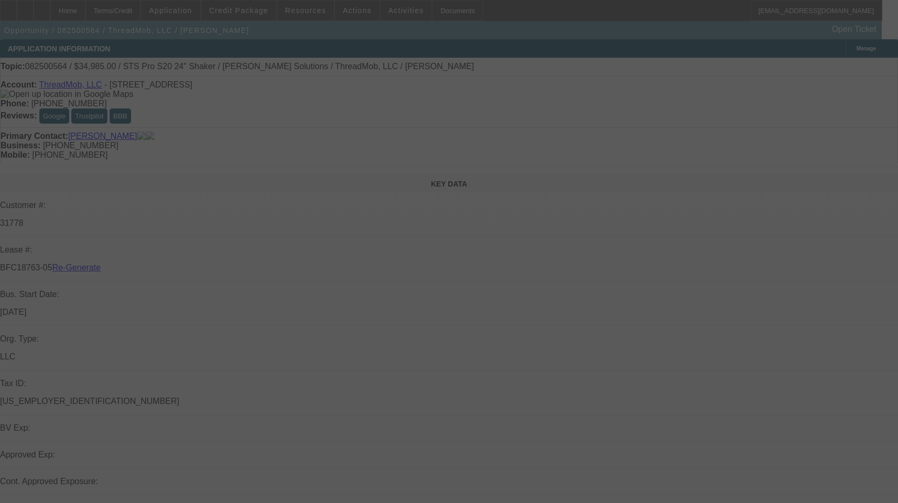
select select "3"
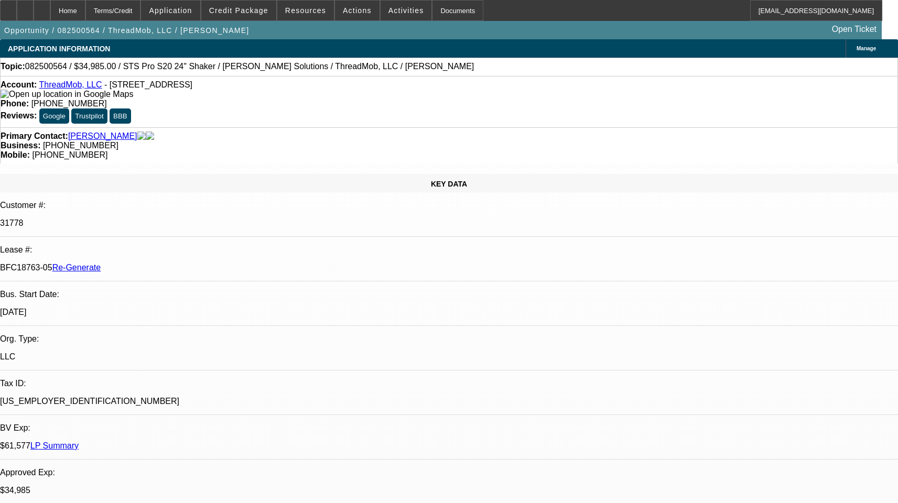
select select "0"
select select "1"
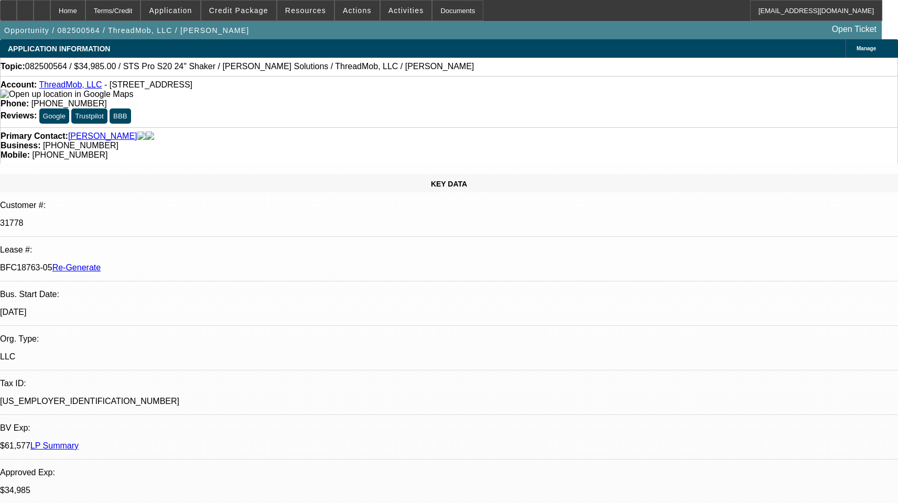
select select "6"
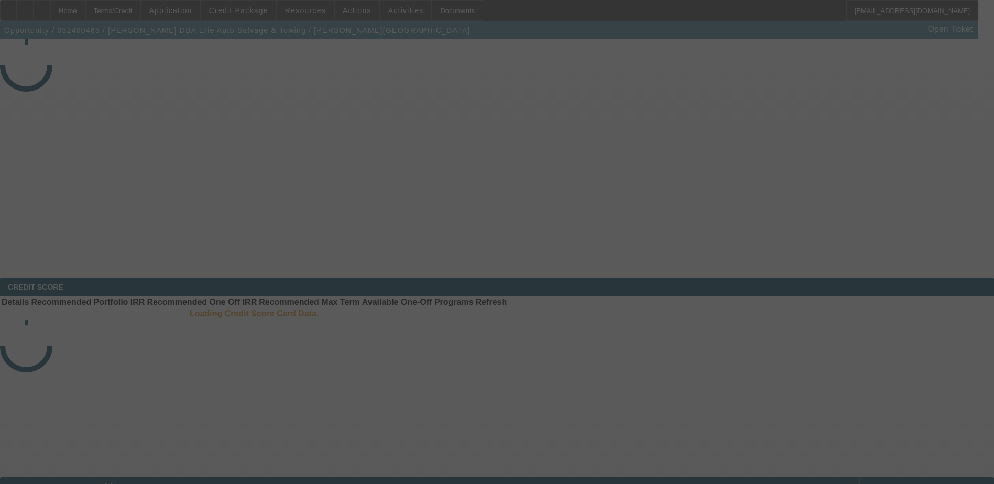
select select "4"
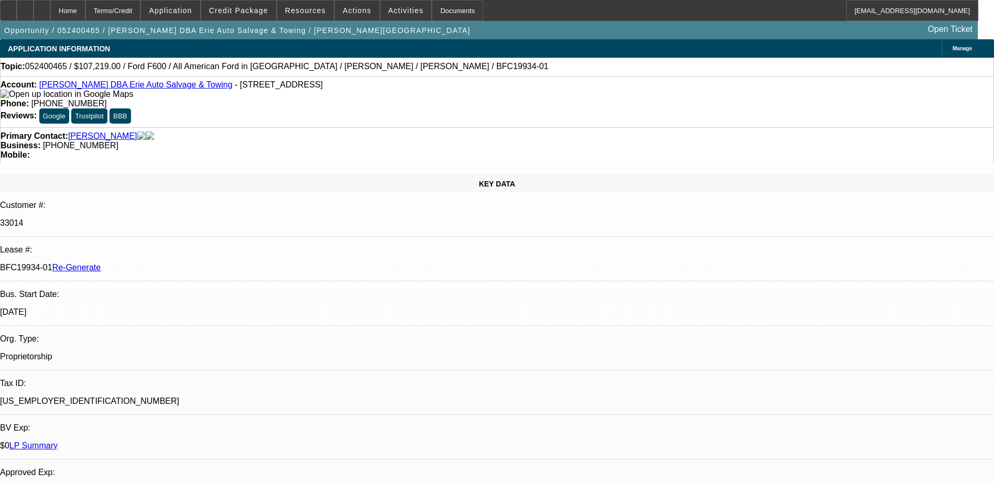
select select "0"
select select "6"
click at [390, 6] on span "Activities" at bounding box center [406, 10] width 36 height 8
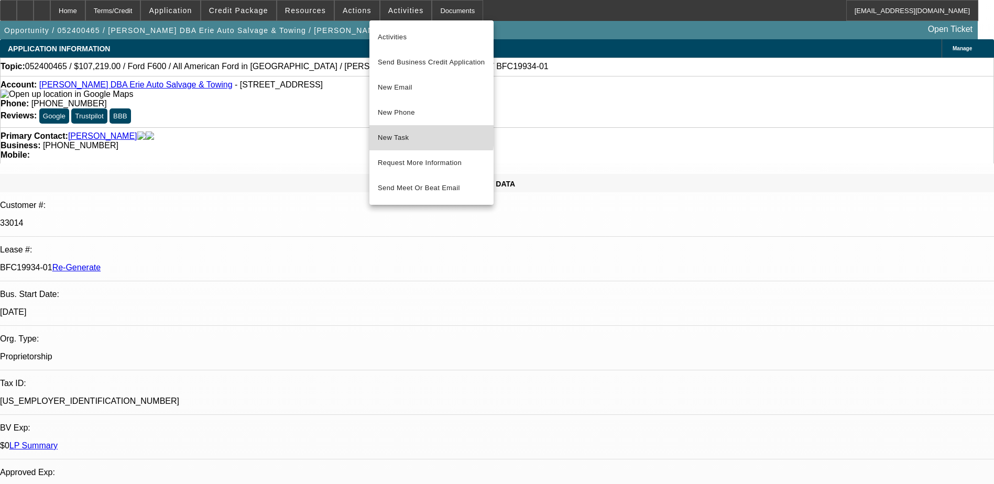
click at [394, 135] on span "New Task" at bounding box center [431, 138] width 107 height 13
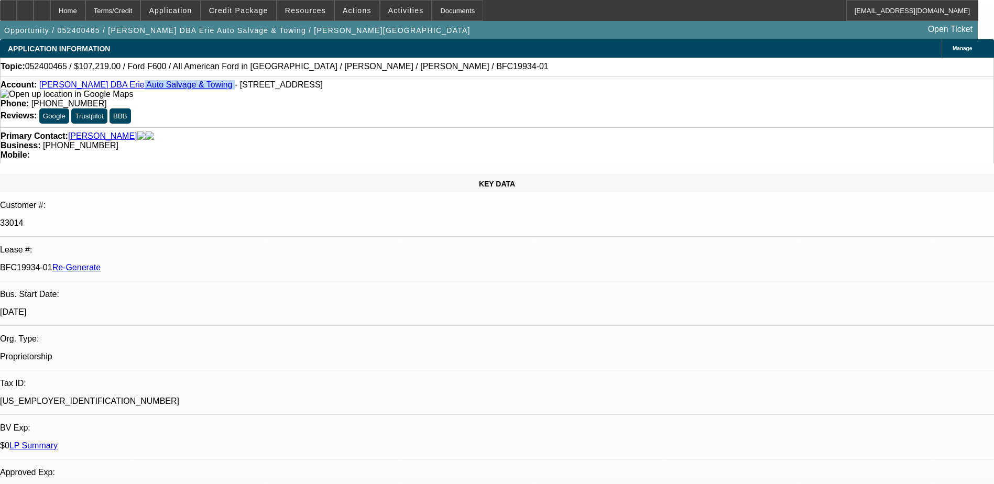
drag, startPoint x: 201, startPoint y: 89, endPoint x: 115, endPoint y: 90, distance: 85.4
click at [115, 90] on div "Account: [PERSON_NAME] DBA Erie Auto Salvage & Towing - [STREET_ADDRESS]" at bounding box center [497, 89] width 993 height 19
copy div "Erie Auto Salvage & Towing"
